Goal: Navigation & Orientation: Find specific page/section

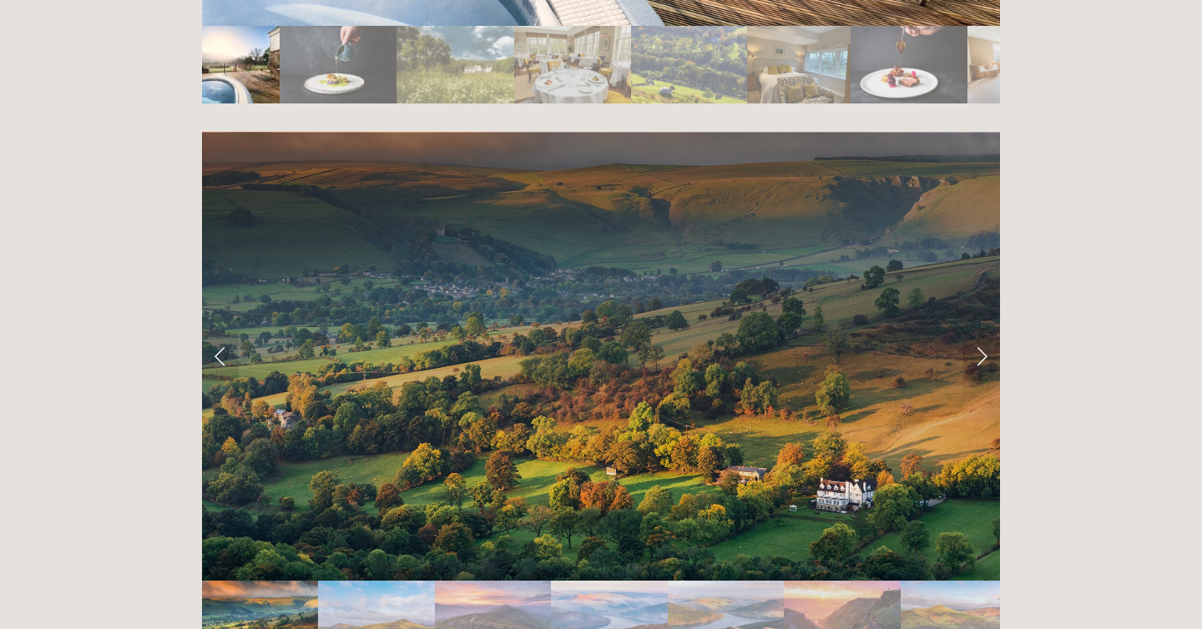
scroll to position [3279, 0]
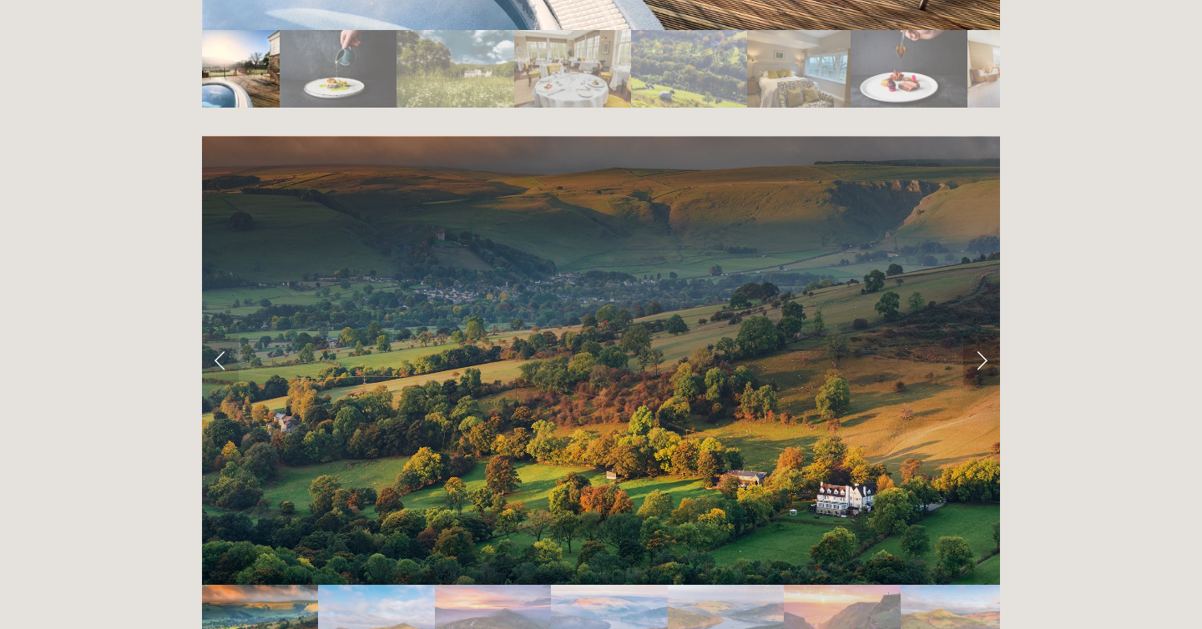
click at [983, 335] on link "Next Slide" at bounding box center [981, 360] width 37 height 50
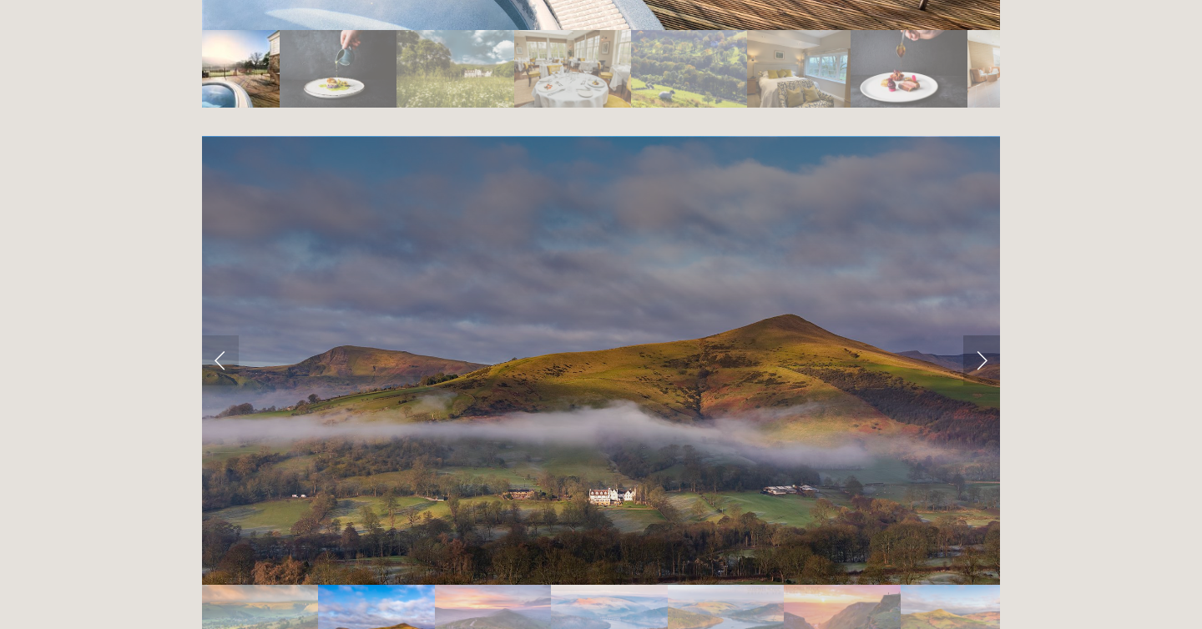
click at [983, 335] on link "Next Slide" at bounding box center [981, 360] width 37 height 50
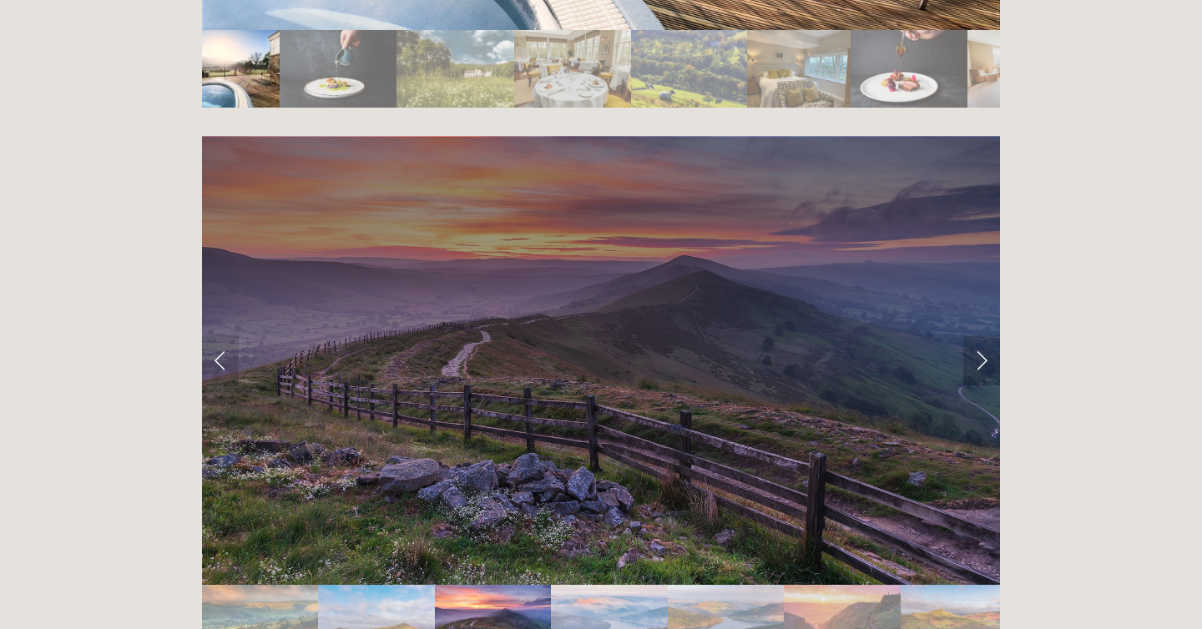
click at [983, 335] on link "Next Slide" at bounding box center [981, 360] width 37 height 50
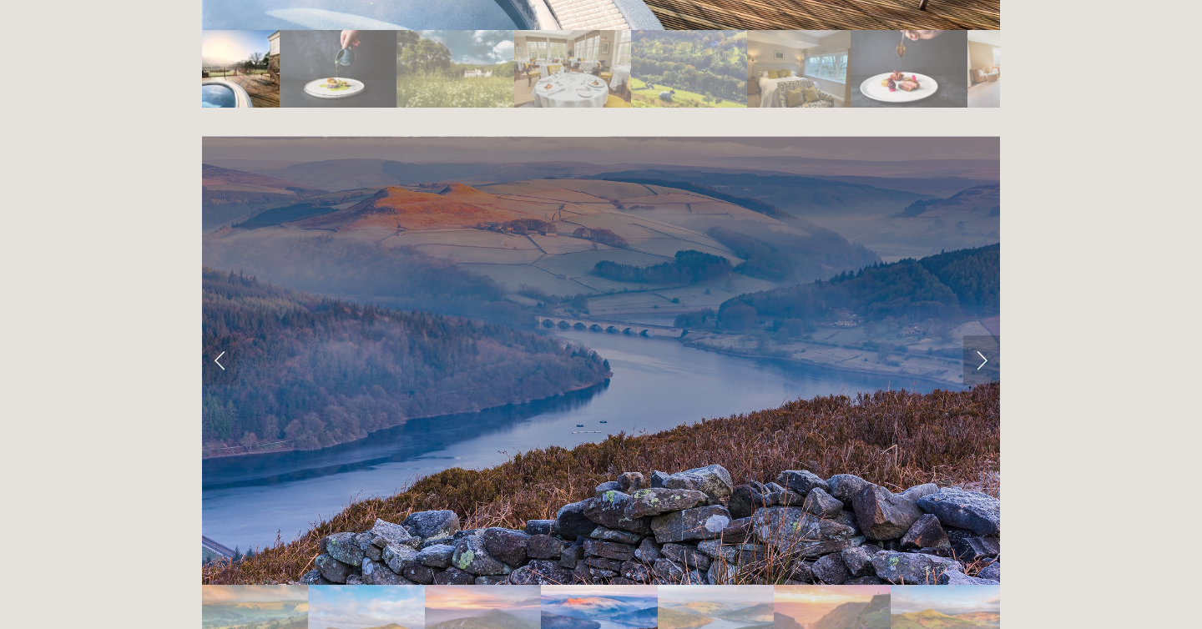
click at [983, 335] on link "Next Slide" at bounding box center [981, 360] width 37 height 50
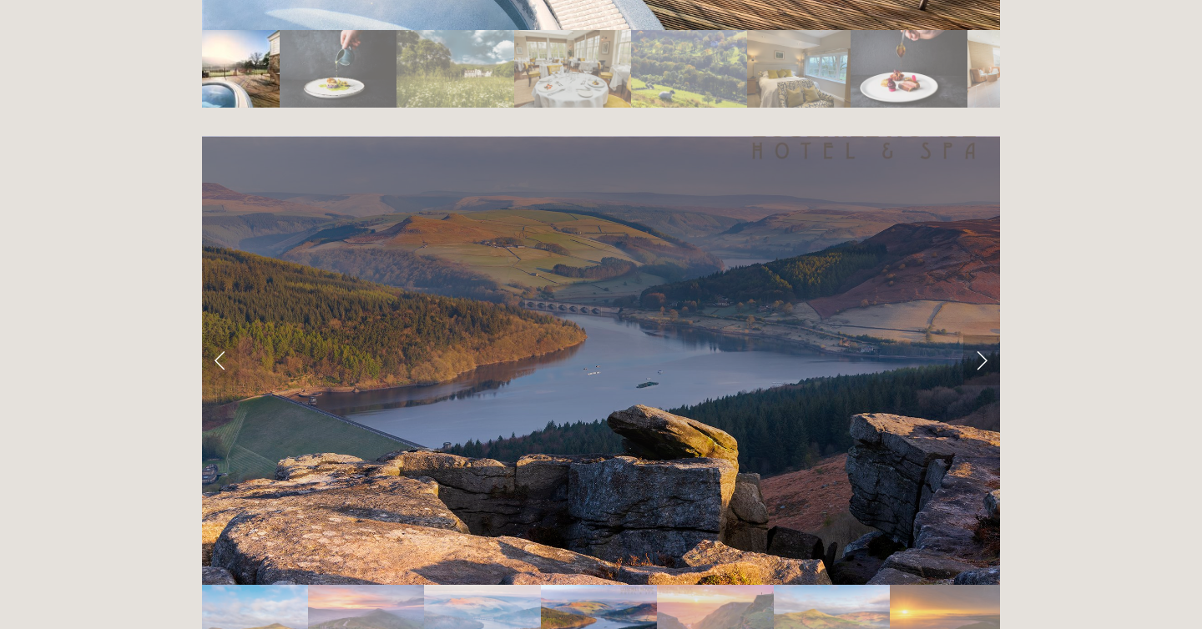
click at [983, 335] on link "Next Slide" at bounding box center [981, 360] width 37 height 50
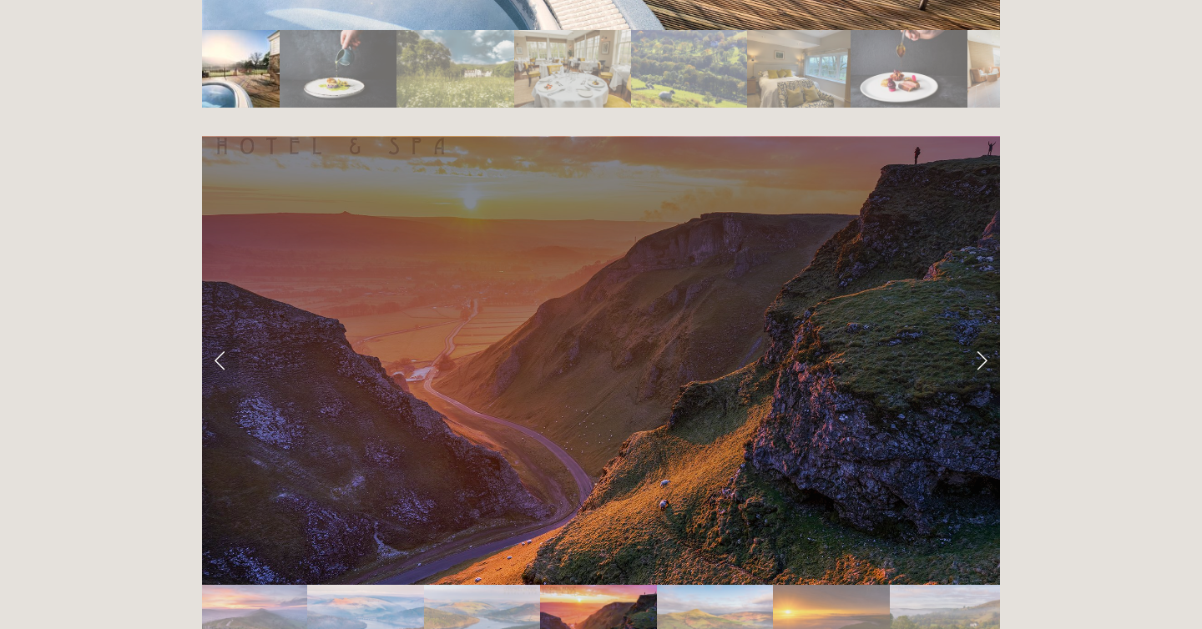
click at [984, 335] on link "Next Slide" at bounding box center [981, 360] width 37 height 50
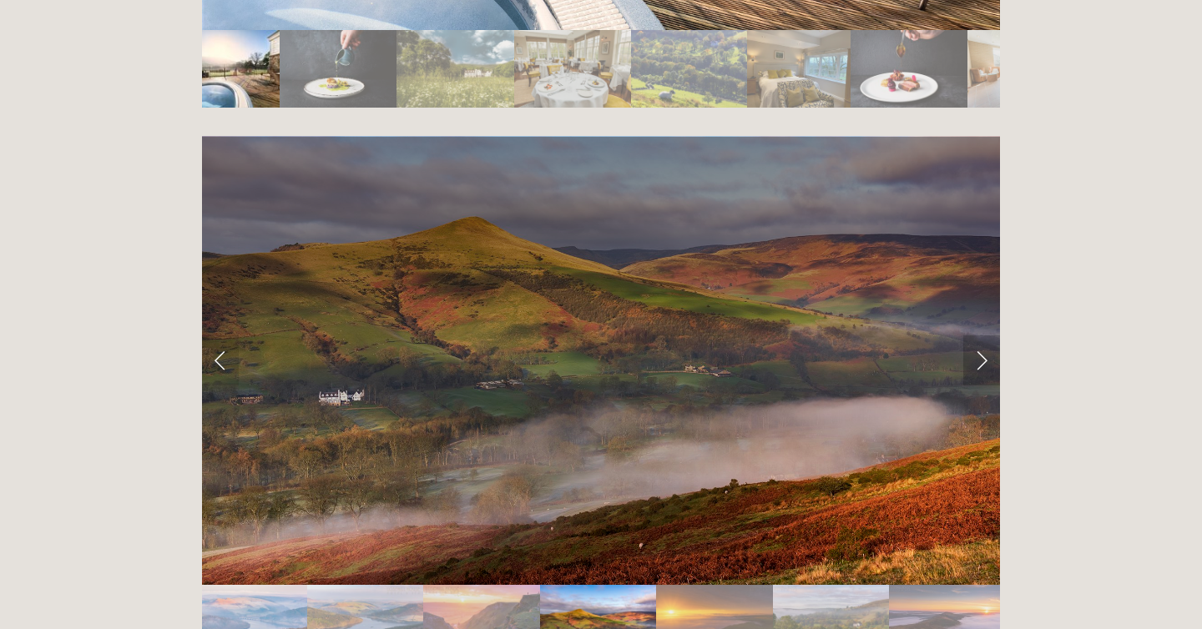
click at [984, 335] on link "Next Slide" at bounding box center [981, 360] width 37 height 50
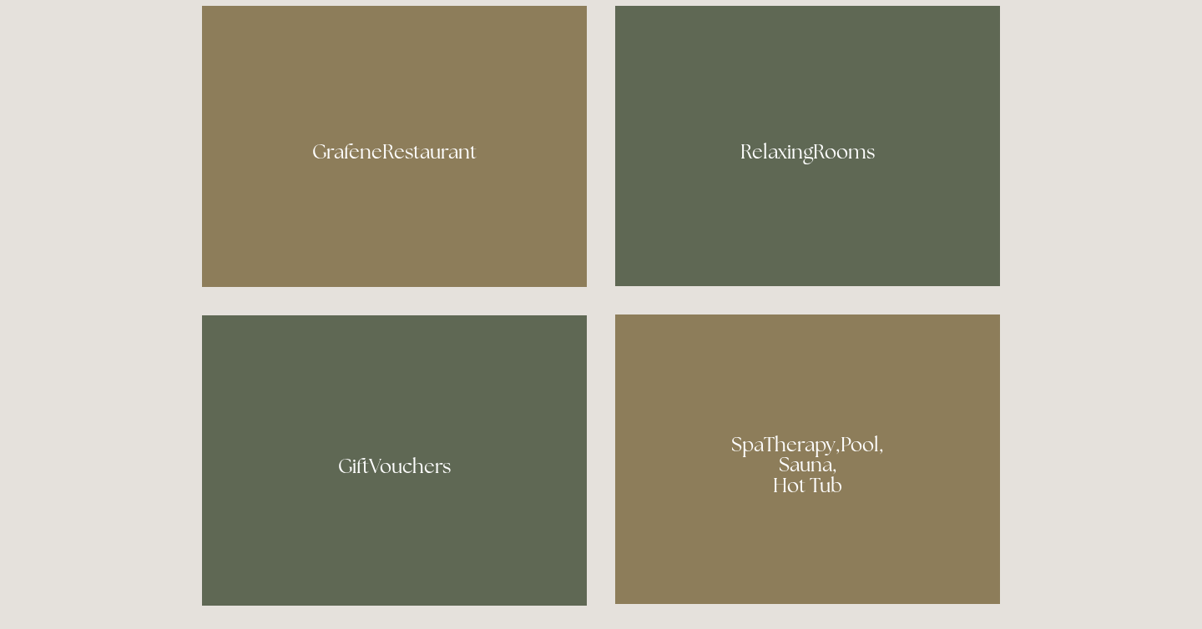
scroll to position [1026, 0]
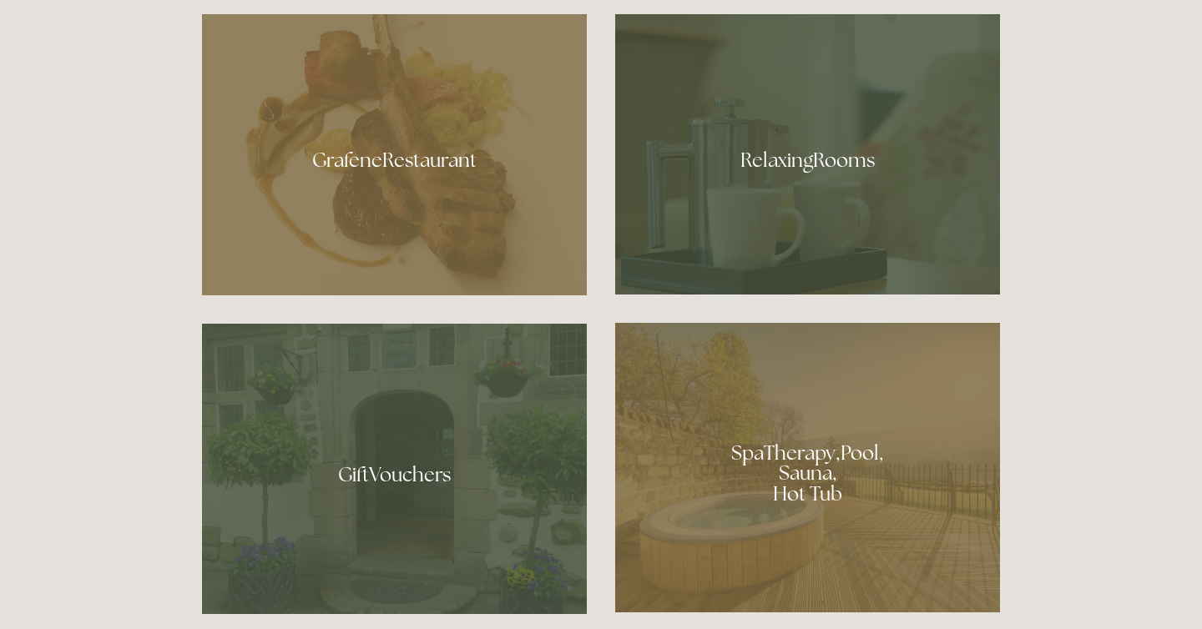
click at [908, 447] on div at bounding box center [807, 468] width 385 height 290
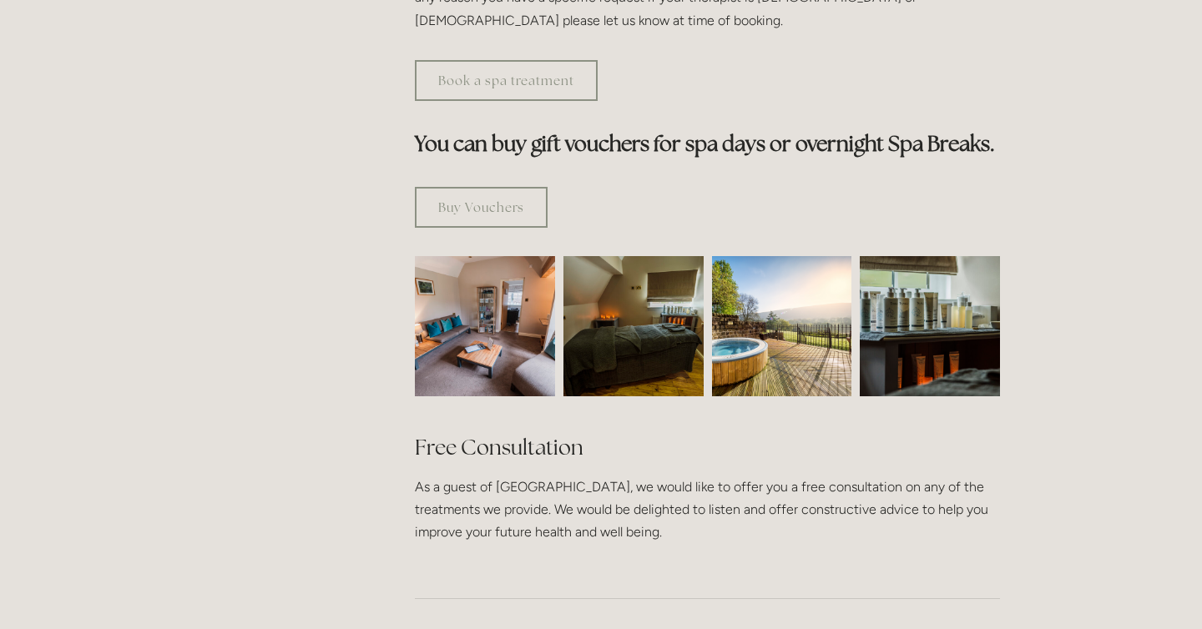
scroll to position [985, 0]
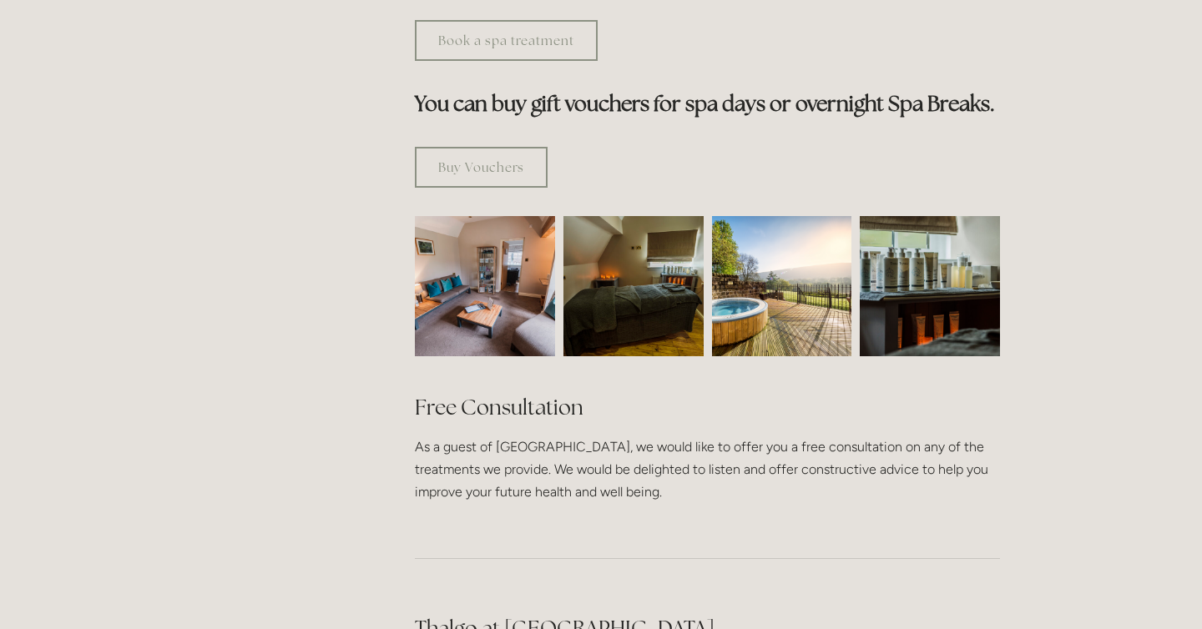
click at [527, 216] on img at bounding box center [485, 286] width 210 height 140
click at [778, 216] on img at bounding box center [782, 286] width 140 height 140
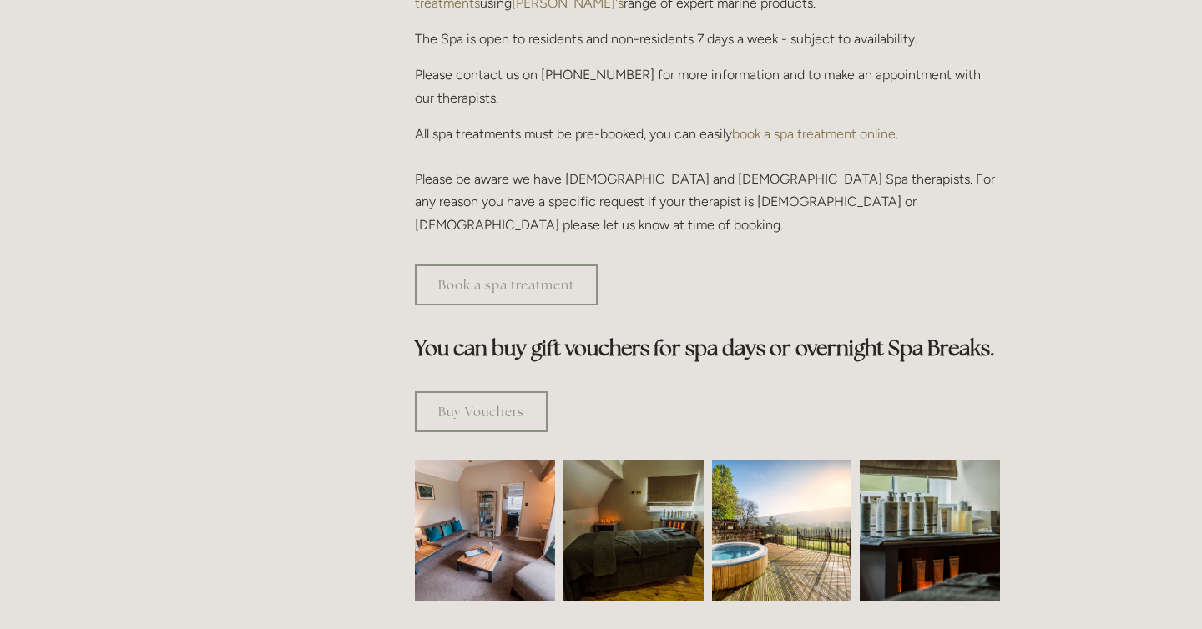
scroll to position [0, 0]
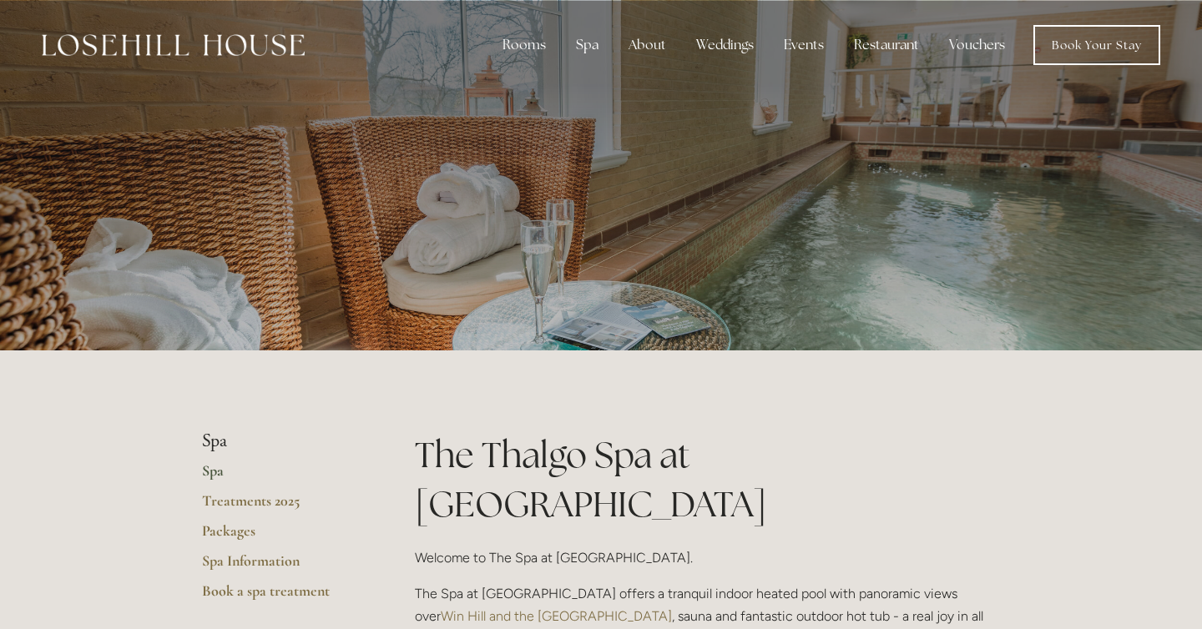
click at [154, 47] on img at bounding box center [173, 45] width 263 height 22
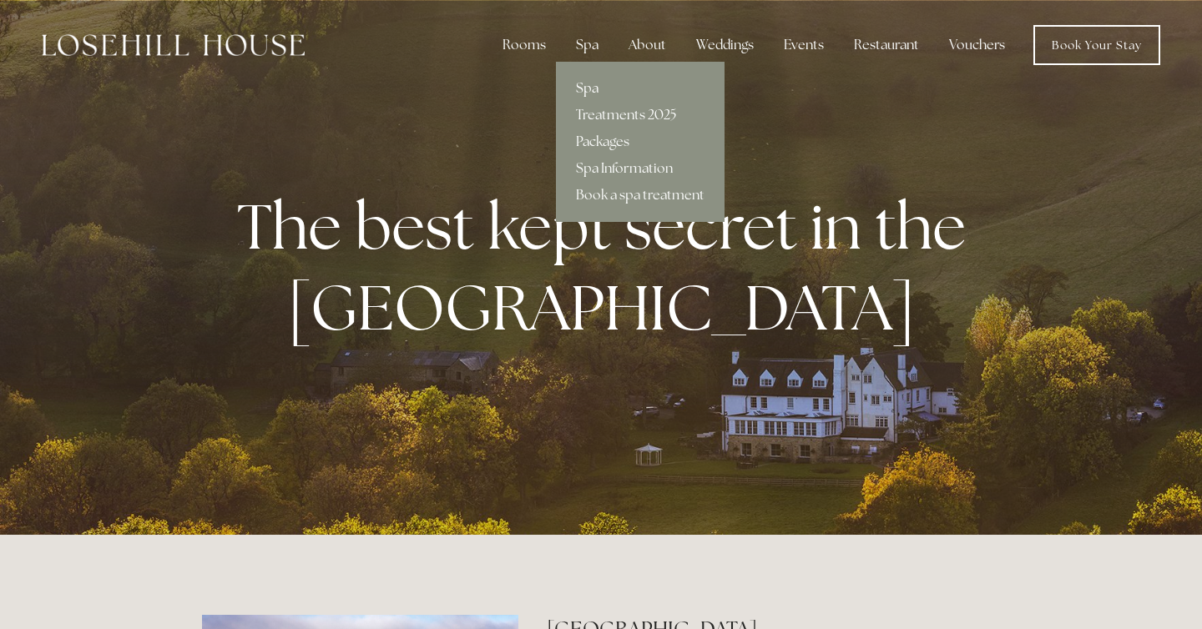
click at [595, 88] on link "Spa" at bounding box center [640, 88] width 169 height 27
